Goal: Feedback & Contribution: Contribute content

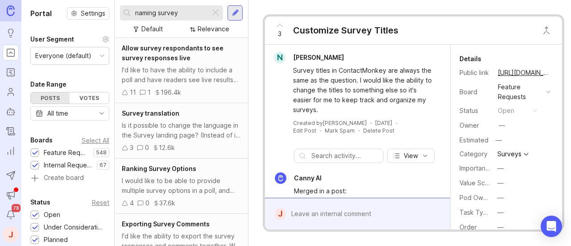
click at [235, 11] on div at bounding box center [235, 13] width 7 height 8
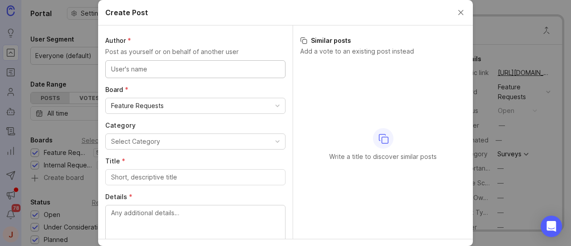
click at [248, 72] on input "text" at bounding box center [195, 69] width 169 height 10
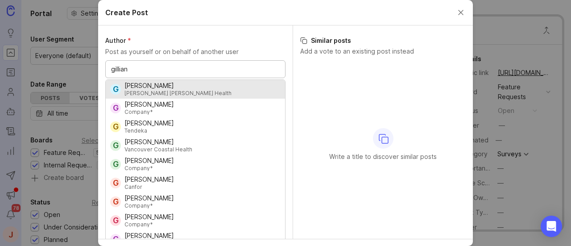
type input "gillian"
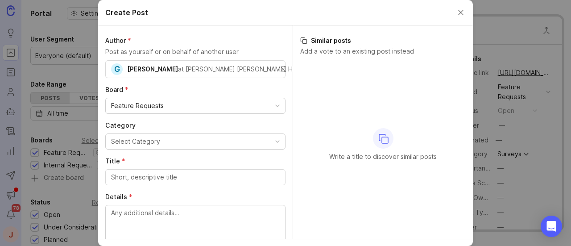
click at [135, 141] on div "Select Category" at bounding box center [135, 142] width 49 height 10
click at [149, 174] on input "Title *" at bounding box center [195, 177] width 169 height 10
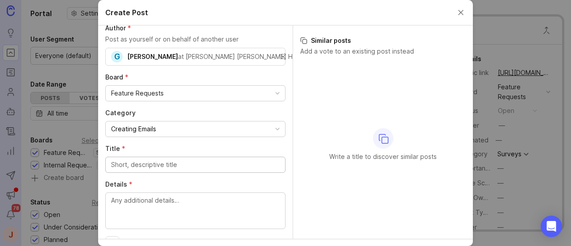
scroll to position [33, 0]
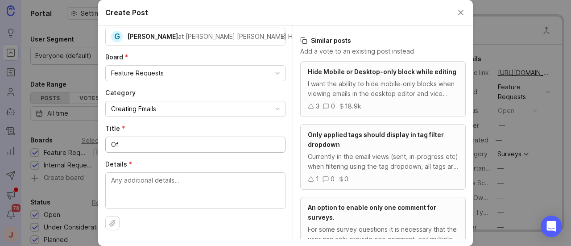
type input "O"
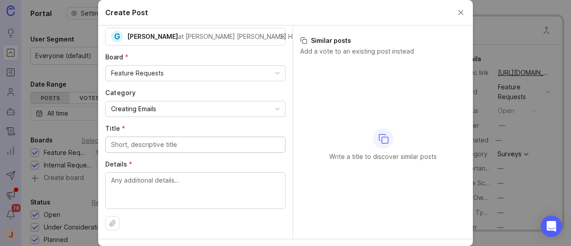
type input "C"
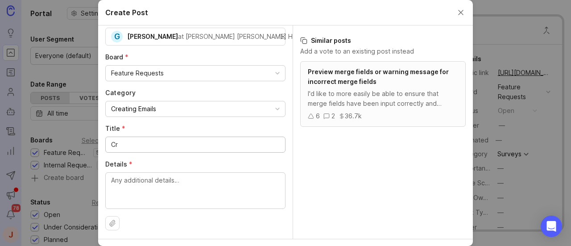
type input "C"
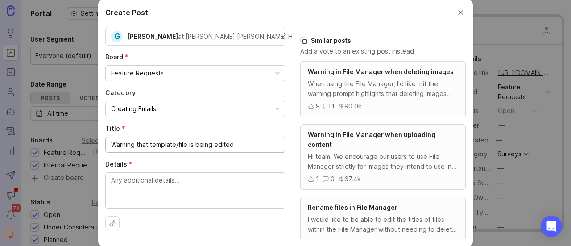
type input "Warning that template/file is being edited"
click at [199, 172] on div at bounding box center [195, 190] width 180 height 37
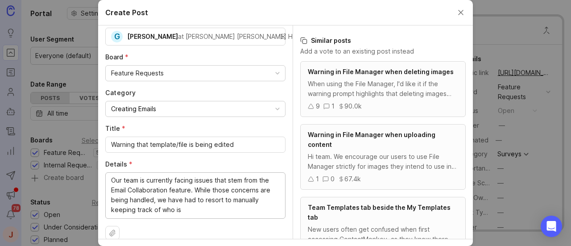
click at [186, 187] on textarea "Our team is currently facing issues that stem from the Email Collaboration feat…" at bounding box center [195, 194] width 169 height 39
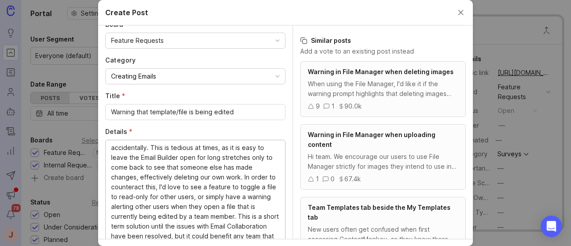
scroll to position [67, 0]
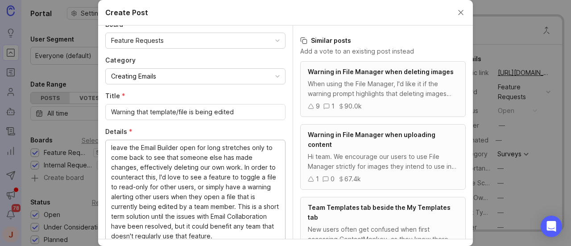
click at [236, 234] on textarea "Our team is currently facing issues that stem from the Email Collaboration feat…" at bounding box center [195, 192] width 169 height 98
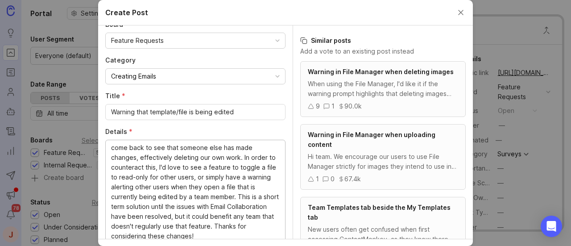
type textarea "Our team is currently facing issues that stem from the Email Collaboration feat…"
click at [153, 113] on input "Warning that template/file is being edited" at bounding box center [195, 112] width 169 height 10
click at [168, 109] on input "Warning that template/file is being edited" at bounding box center [195, 112] width 169 height 10
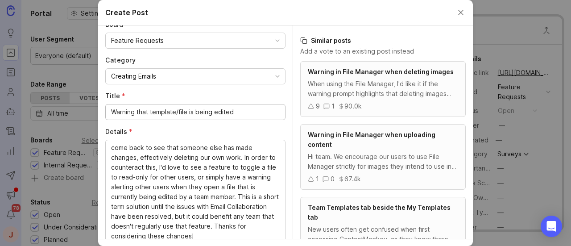
click at [168, 109] on input "Warning that template/file is being edited" at bounding box center [195, 112] width 169 height 10
paste input "for When a Template/File is Being E"
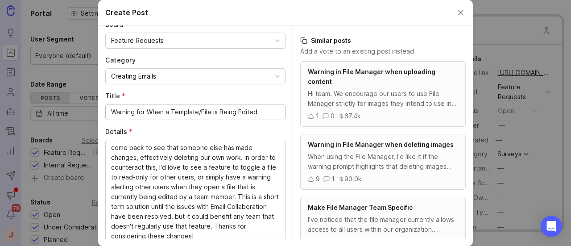
type input "Warning for When a Template/File is Being Edited"
paste textarea "experiencing issues with the Email Collaboration feature, so we’ve disabled it …"
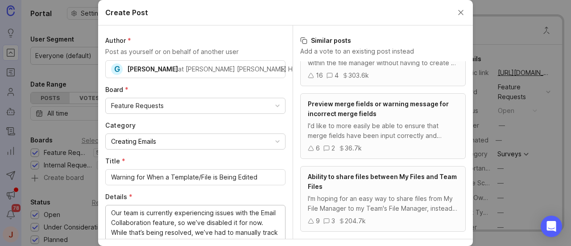
scroll to position [21, 0]
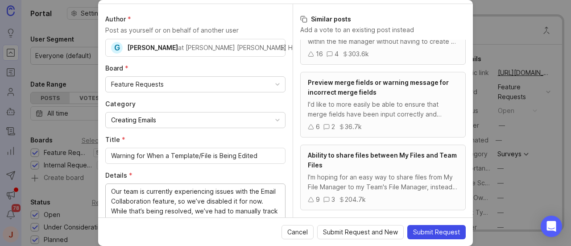
type textarea "Our team is currently experiencing issues with the Email Collaboration feature,…"
click at [440, 232] on span "Submit Request" at bounding box center [436, 232] width 47 height 9
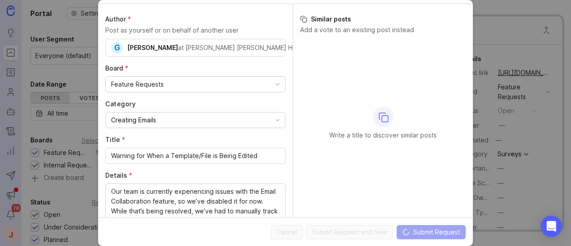
scroll to position [0, 0]
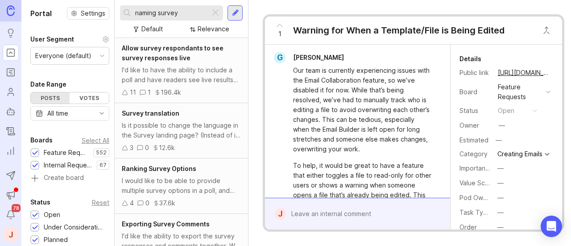
click at [553, 71] on button "copy icon" at bounding box center [559, 72] width 12 height 12
click at [553, 72] on button "copy icon" at bounding box center [559, 72] width 12 height 12
